Goal: Task Accomplishment & Management: Manage account settings

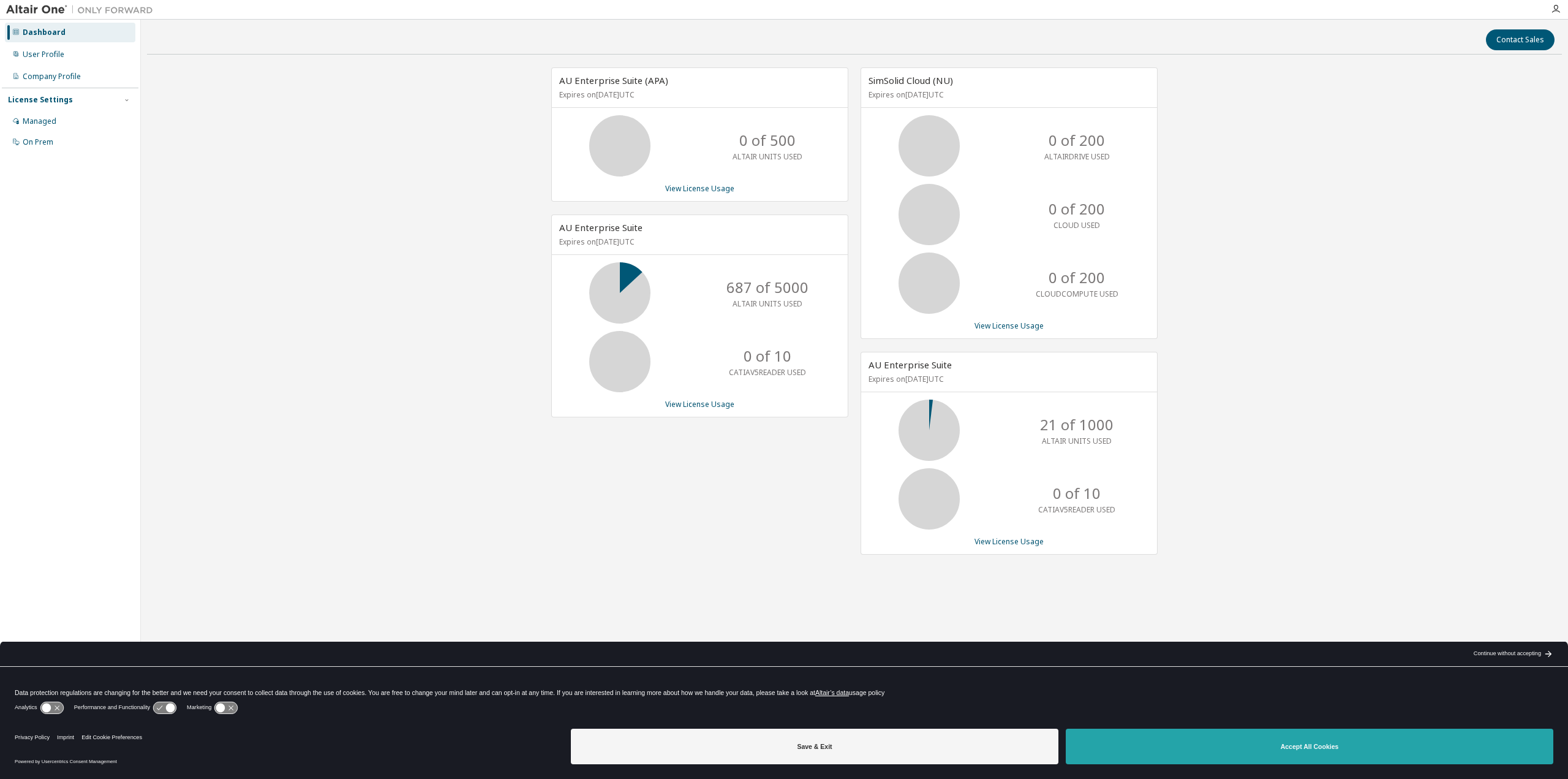
click at [1190, 741] on button "Accept All Cookies" at bounding box center [1309, 746] width 488 height 36
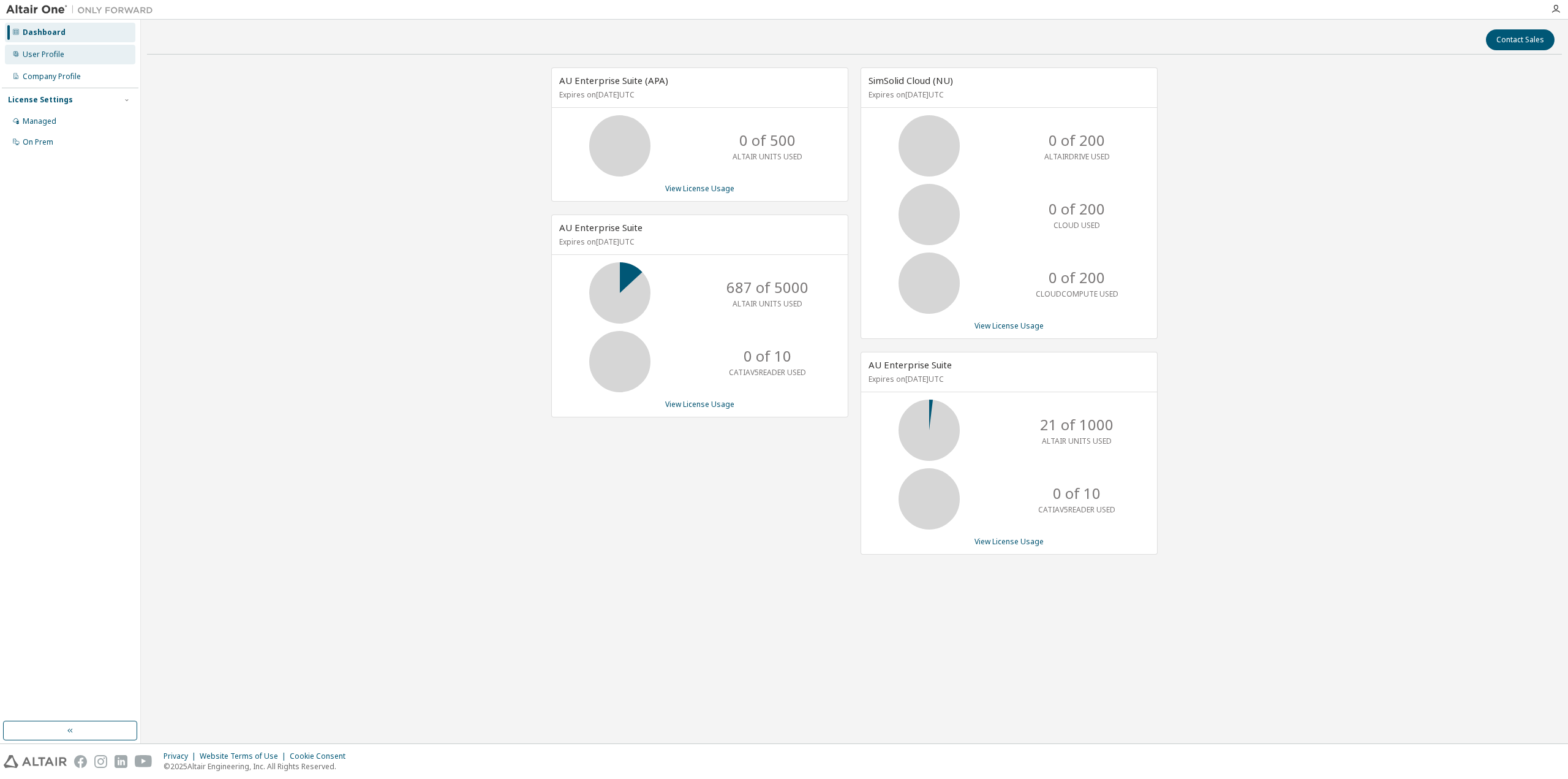
click at [48, 50] on div "User Profile" at bounding box center [43, 54] width 42 height 10
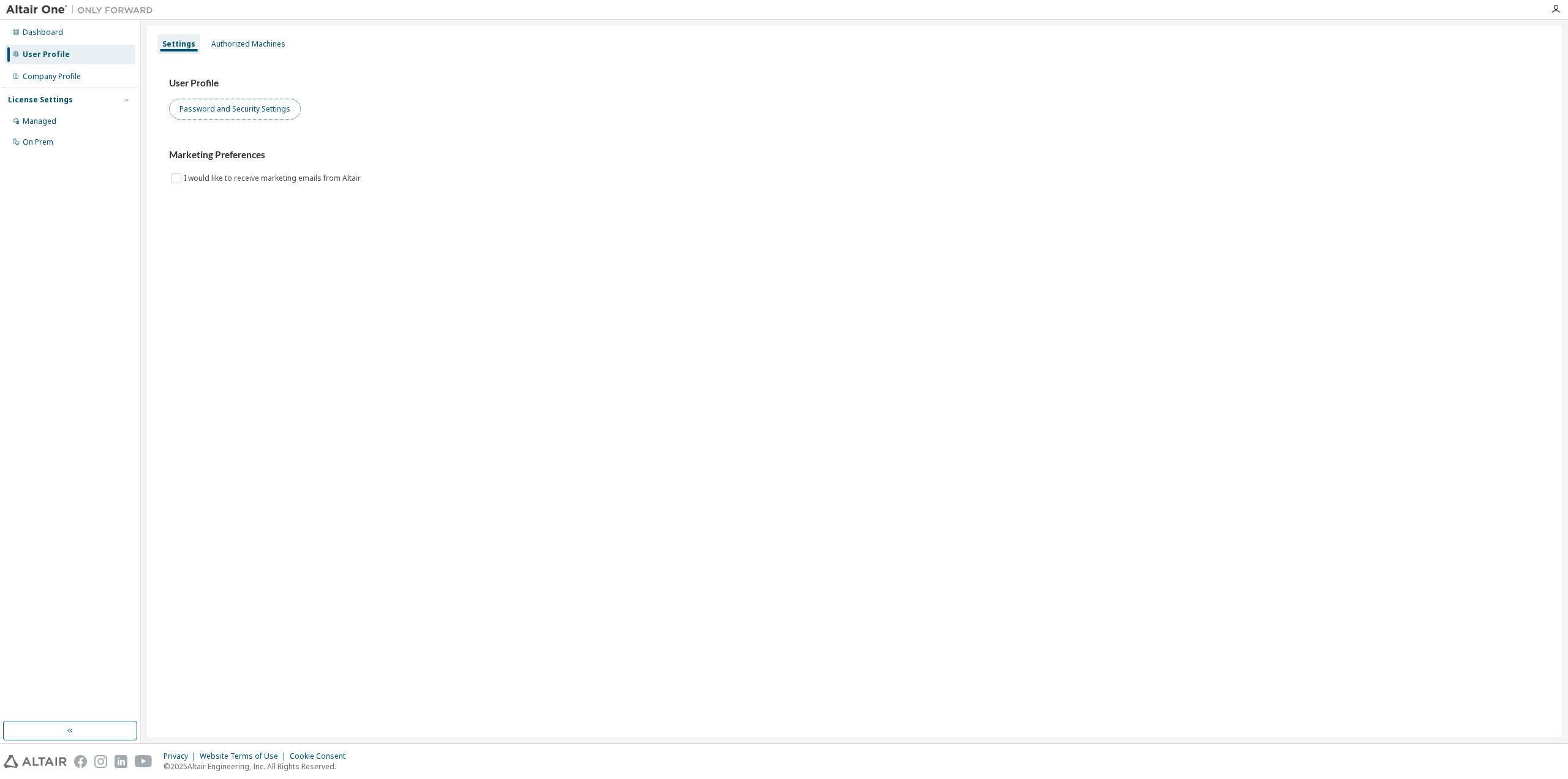
click at [247, 106] on button "Password and Security Settings" at bounding box center [235, 109] width 132 height 21
click at [257, 116] on button "Password and Security Settings" at bounding box center [235, 109] width 132 height 21
click at [485, 410] on div "Settings Authorized Machines User Profile Password and Security Settings Market…" at bounding box center [855, 381] width 1414 height 711
click at [262, 46] on div "Authorized Machines" at bounding box center [248, 44] width 74 height 10
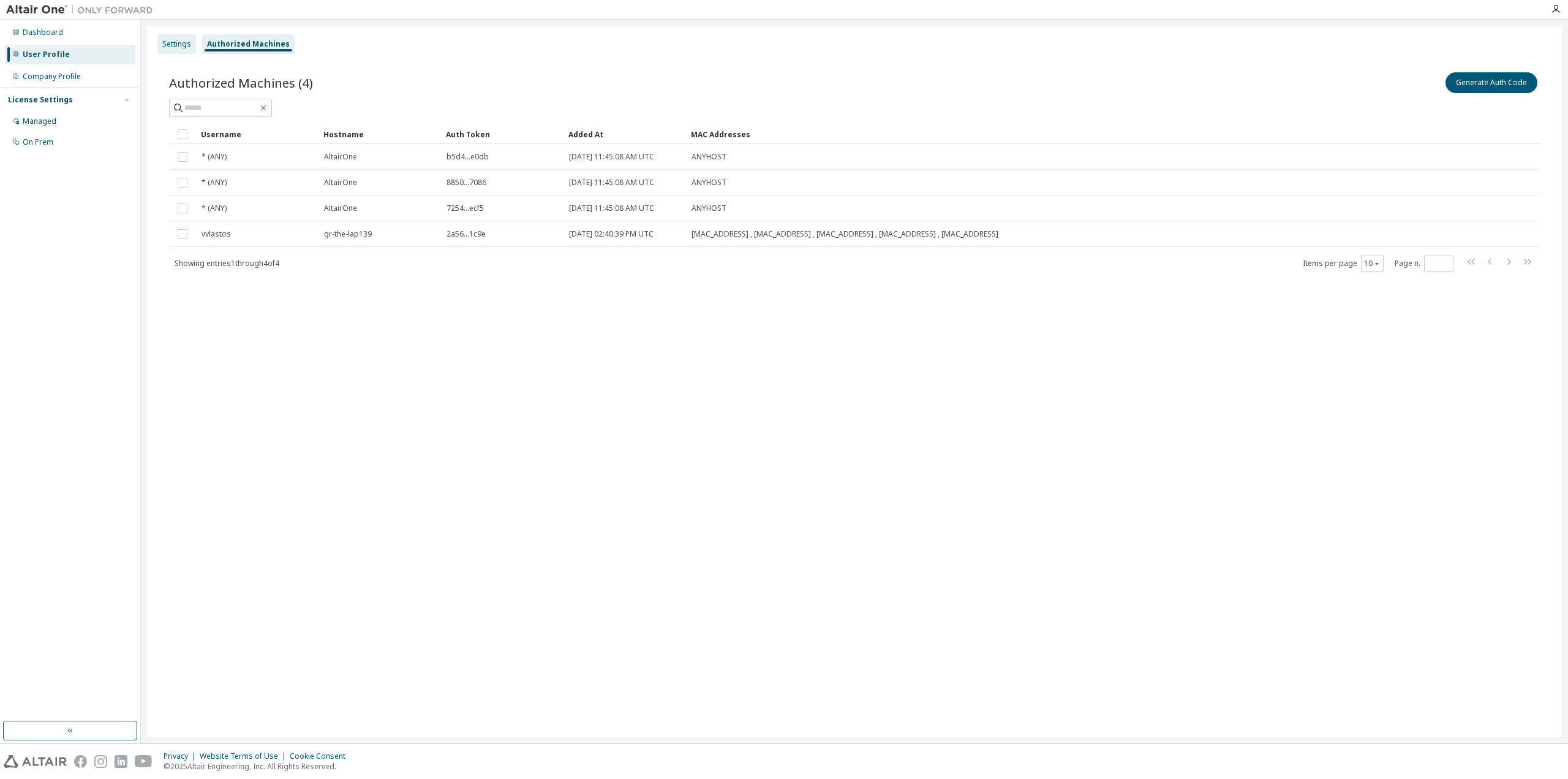
click at [168, 44] on div "Settings" at bounding box center [176, 44] width 29 height 10
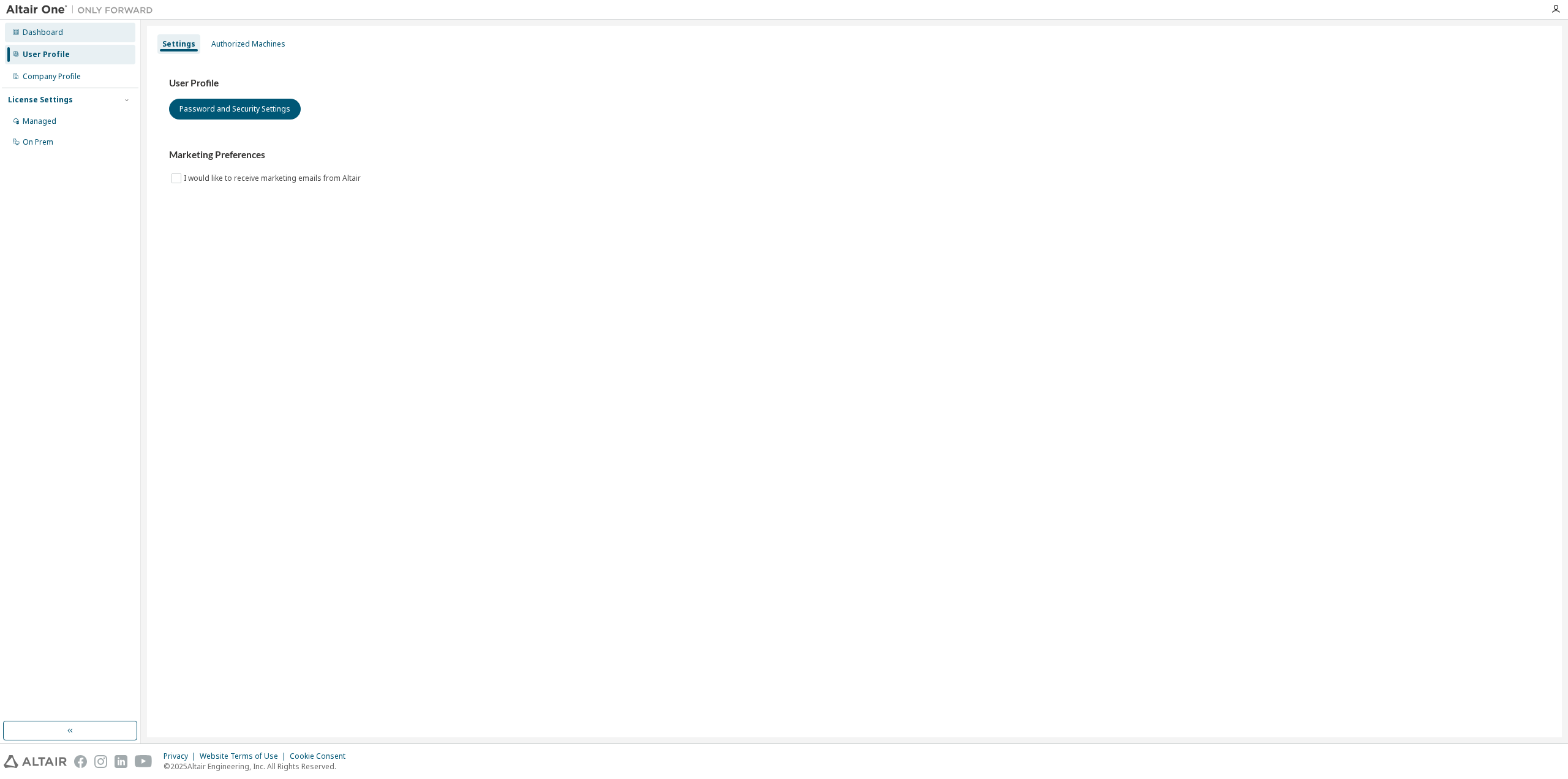
click at [63, 34] on div "Dashboard" at bounding box center [70, 32] width 130 height 19
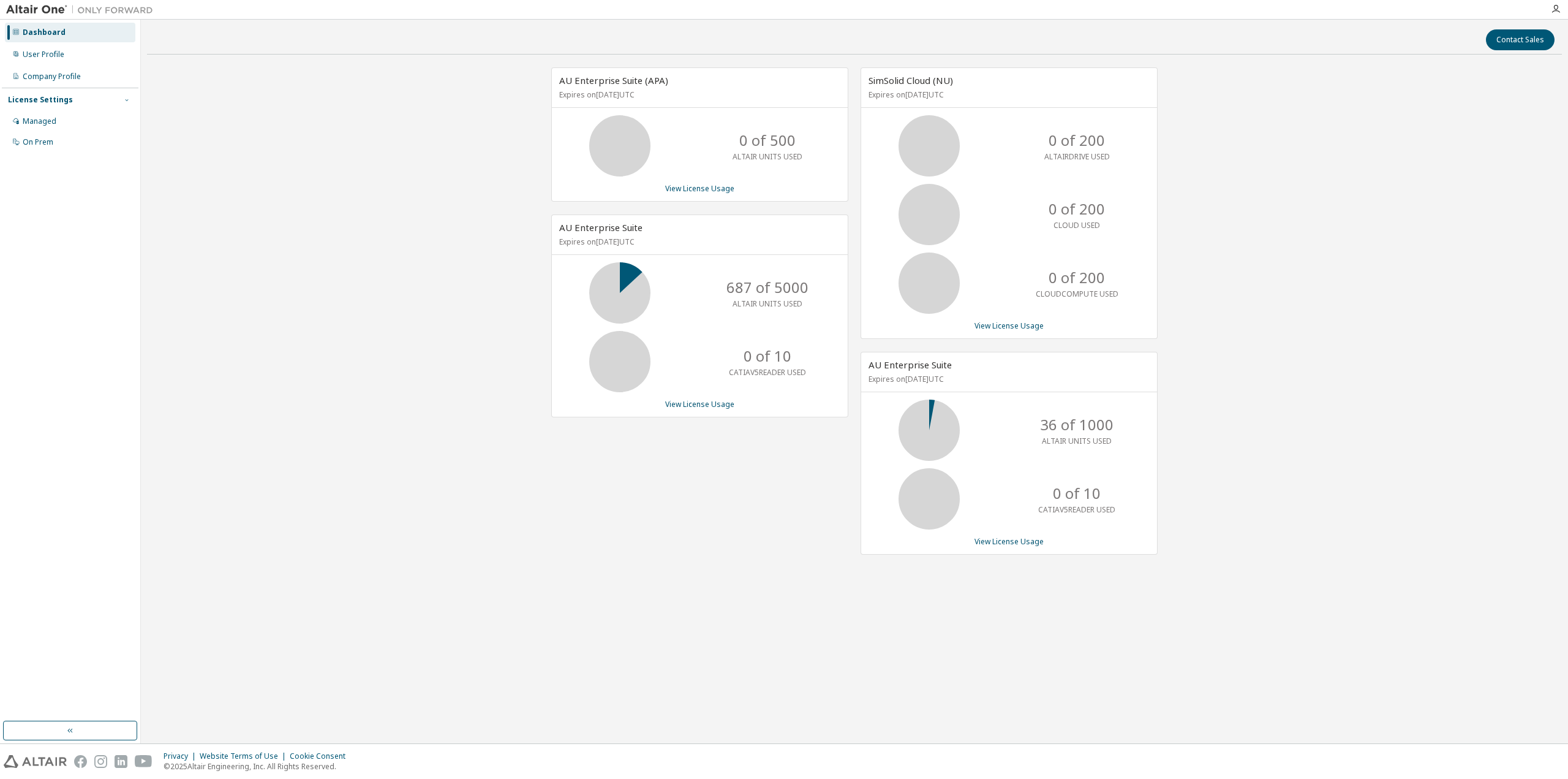
click at [125, 99] on icon "button" at bounding box center [126, 99] width 7 height 7
click at [74, 90] on div "License Settings Managed On Prem" at bounding box center [70, 120] width 136 height 65
click at [74, 85] on div "Company Profile" at bounding box center [70, 76] width 130 height 19
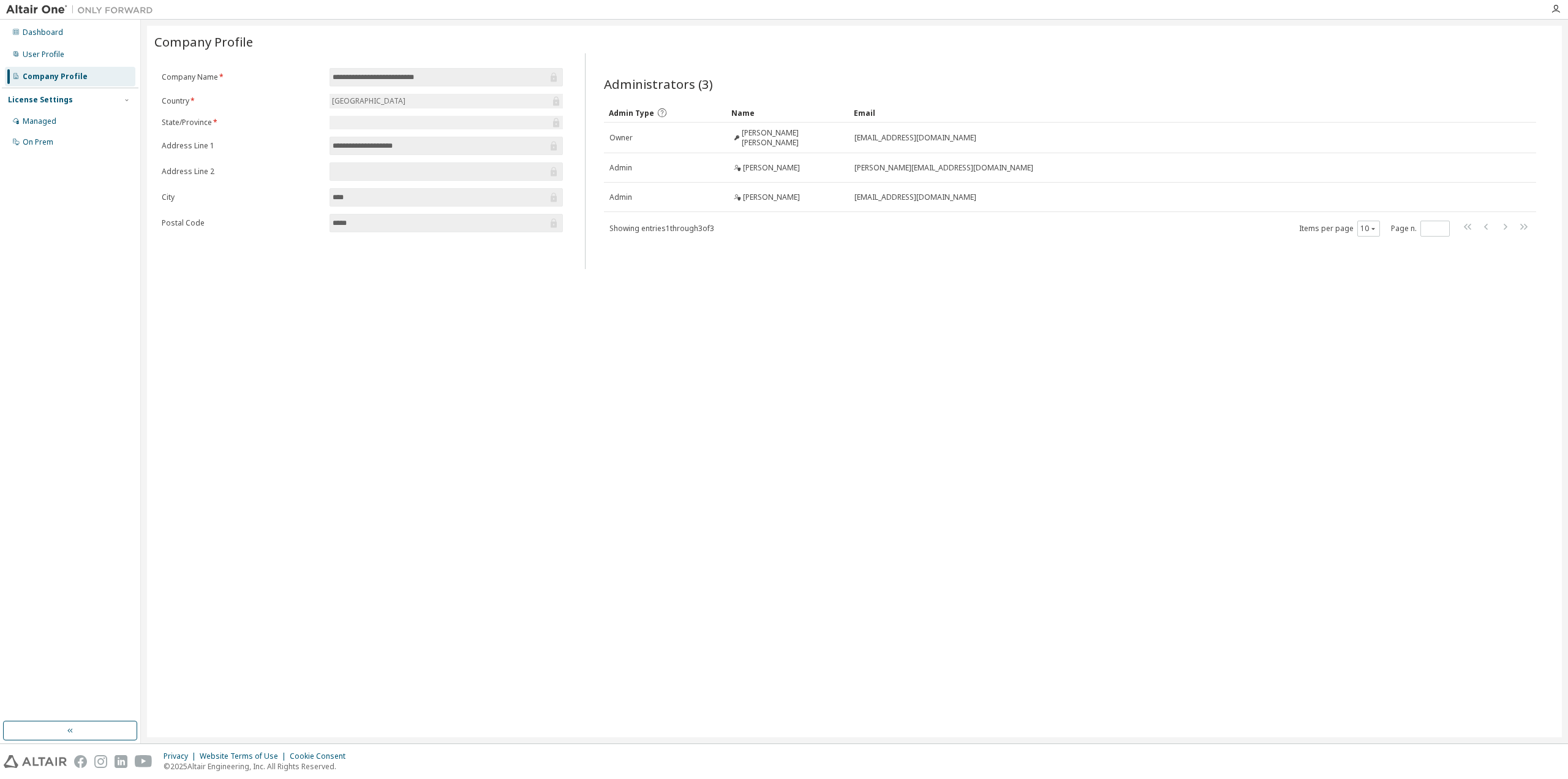
click at [57, 65] on div "Dashboard User Profile Company Profile License Settings Managed On Prem" at bounding box center [70, 88] width 136 height 132
click at [56, 61] on div "User Profile" at bounding box center [70, 54] width 130 height 19
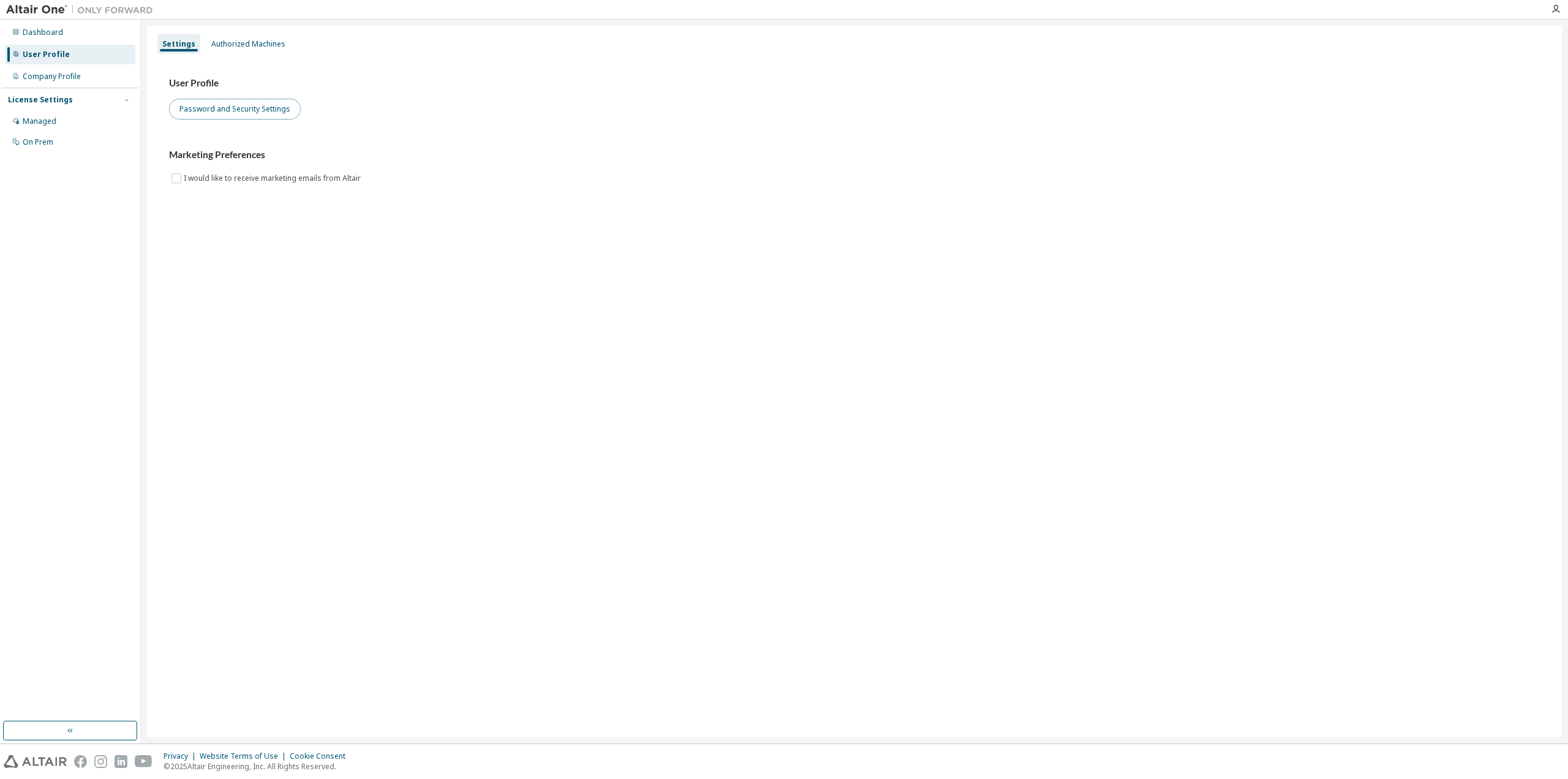
click at [237, 113] on button "Password and Security Settings" at bounding box center [235, 109] width 132 height 21
